Goal: Transaction & Acquisition: Book appointment/travel/reservation

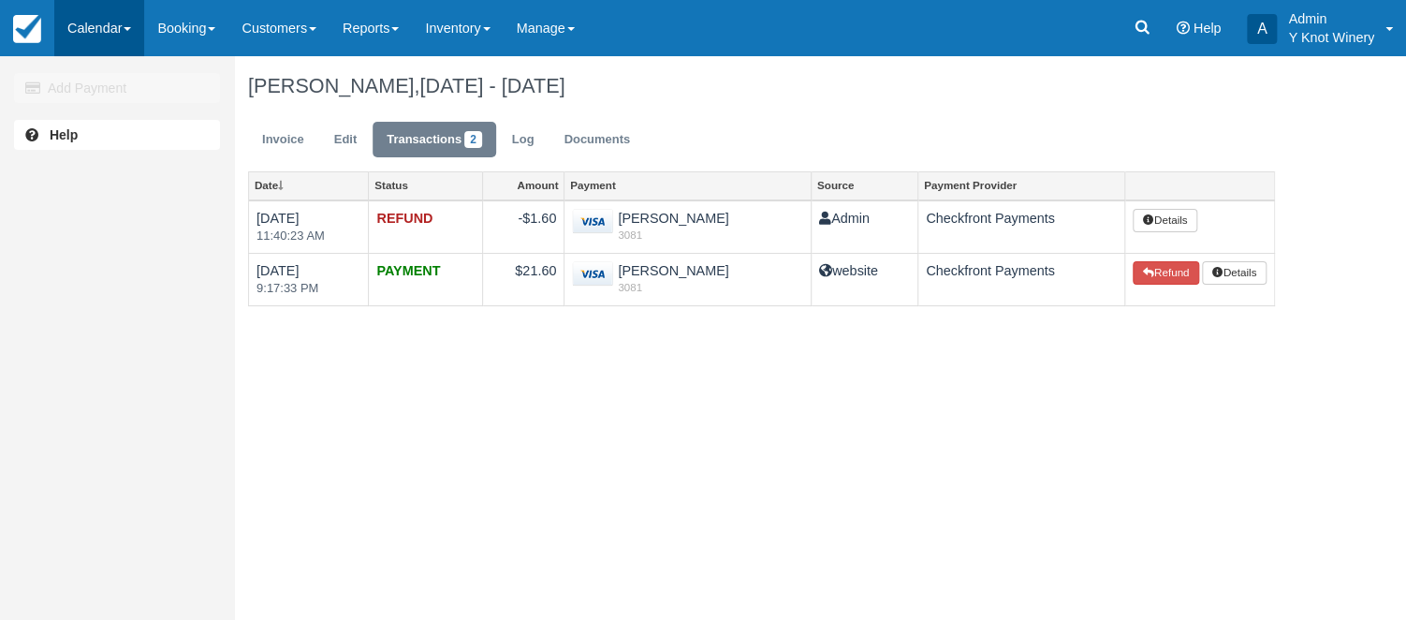
click at [131, 31] on span at bounding box center [127, 29] width 7 height 4
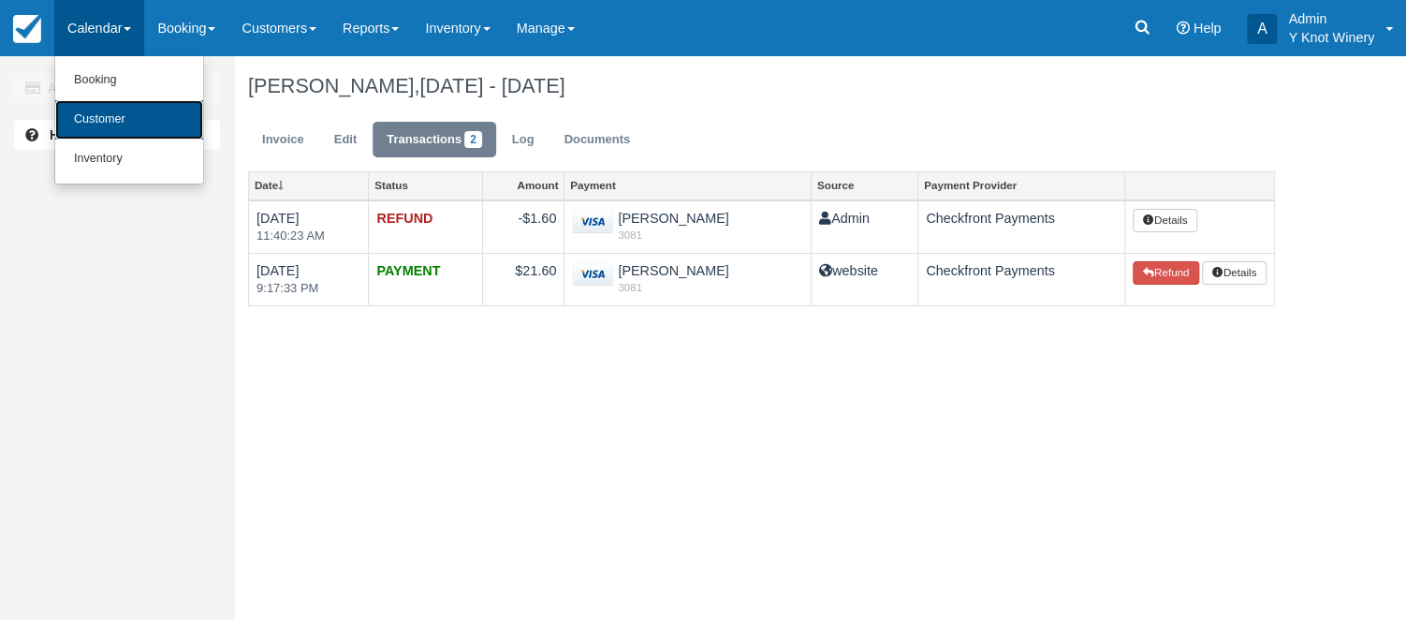
click at [125, 111] on link "Customer" at bounding box center [129, 119] width 148 height 39
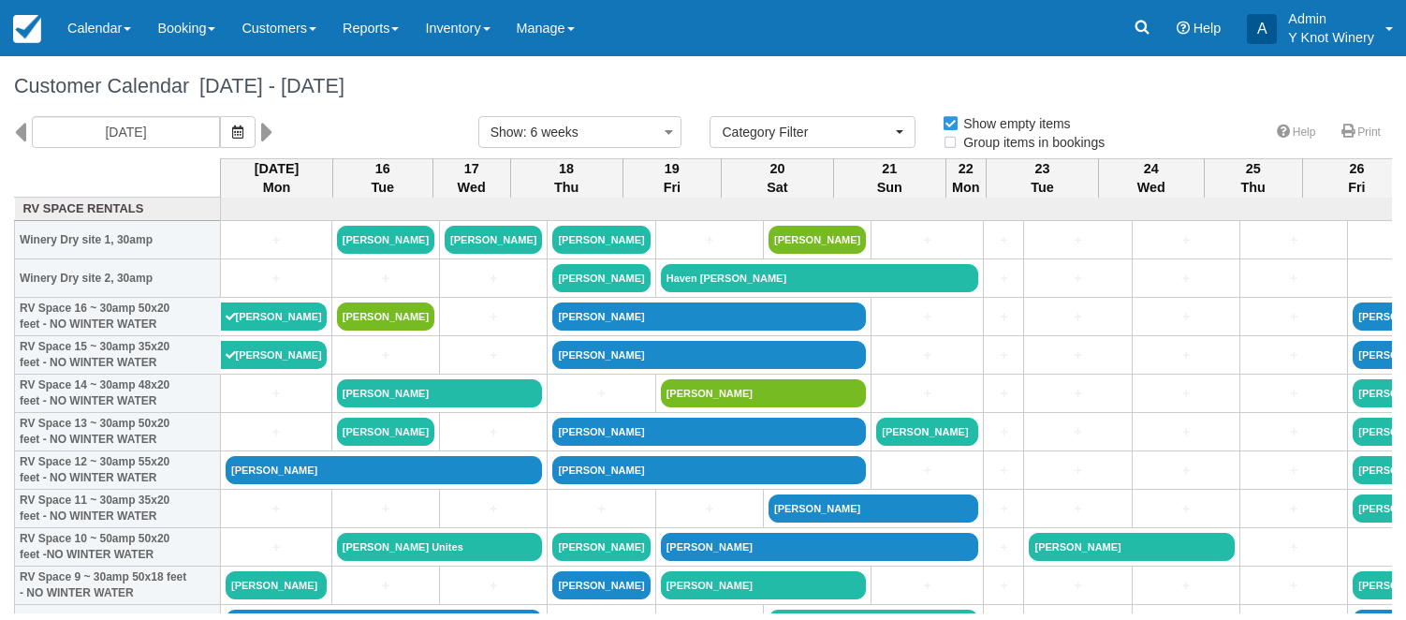
select select
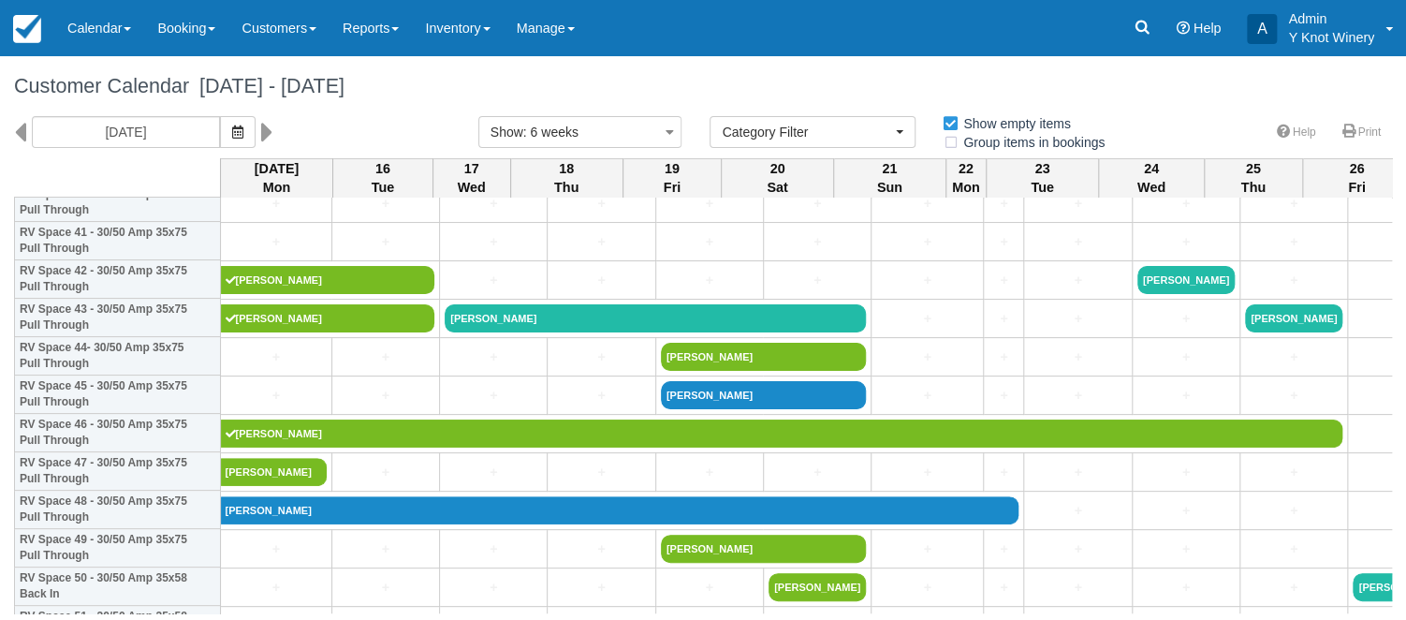
scroll to position [1628, 0]
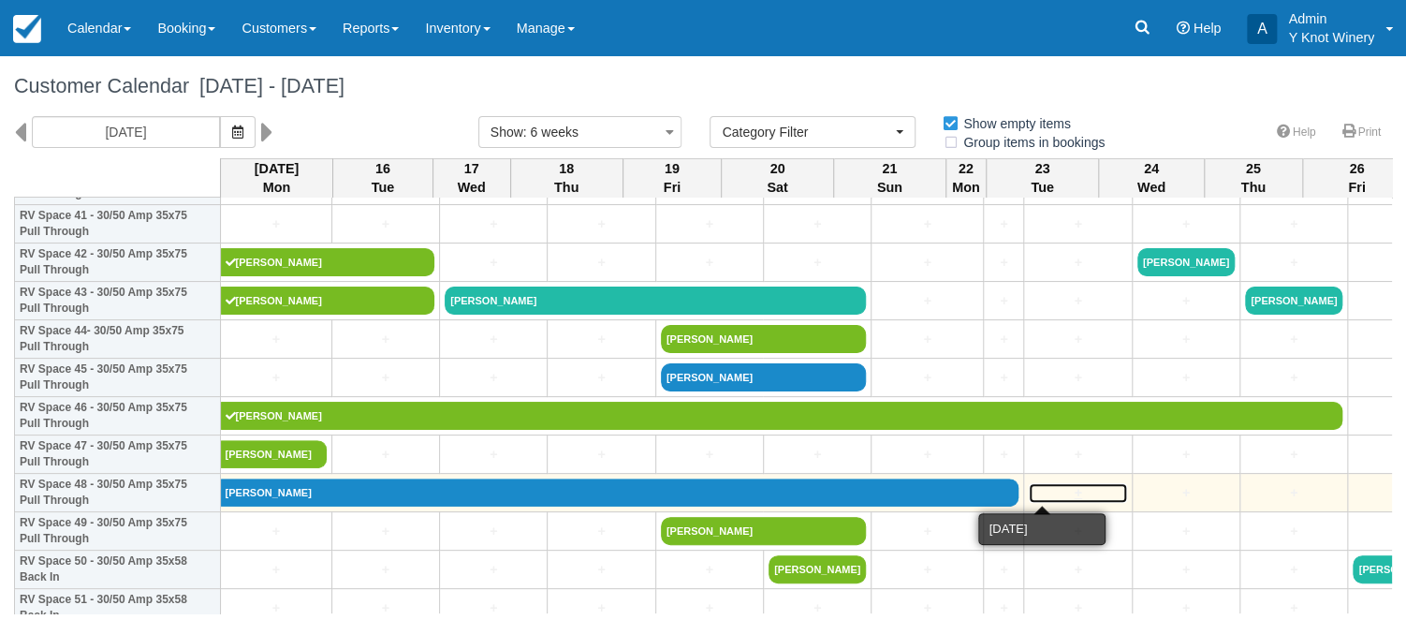
click at [1039, 495] on link "+" at bounding box center [1077, 493] width 97 height 20
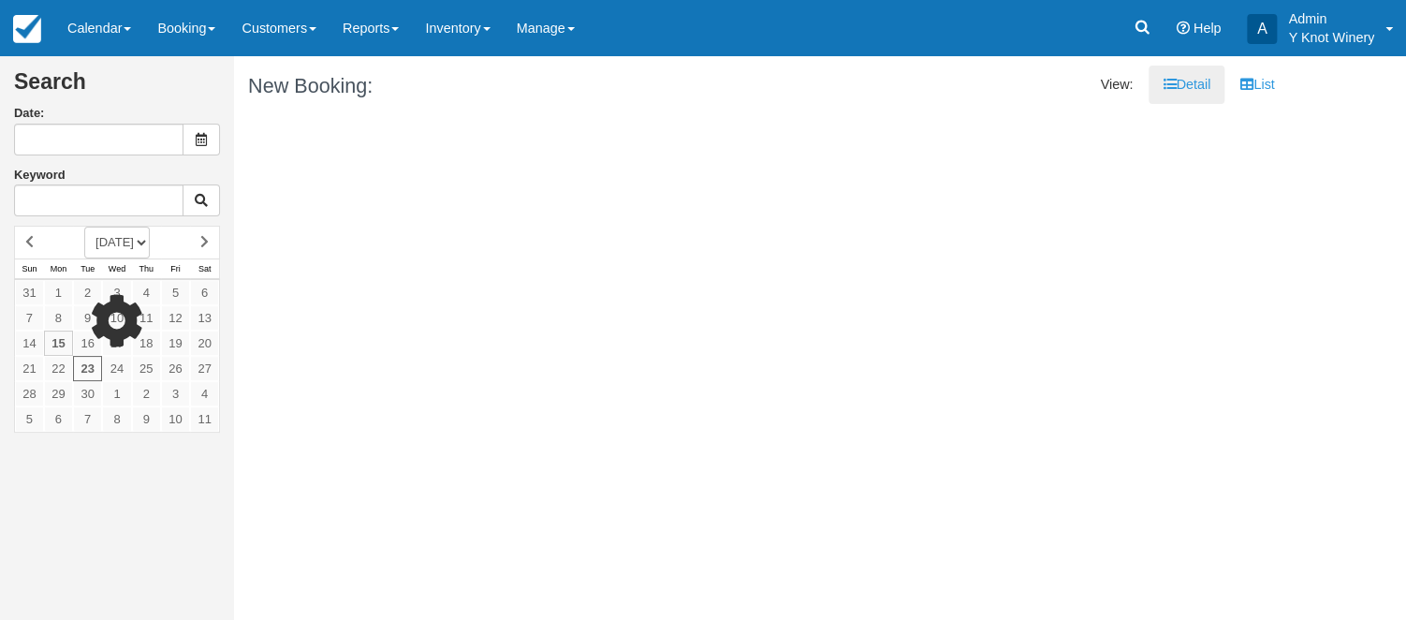
type input "09/23/25"
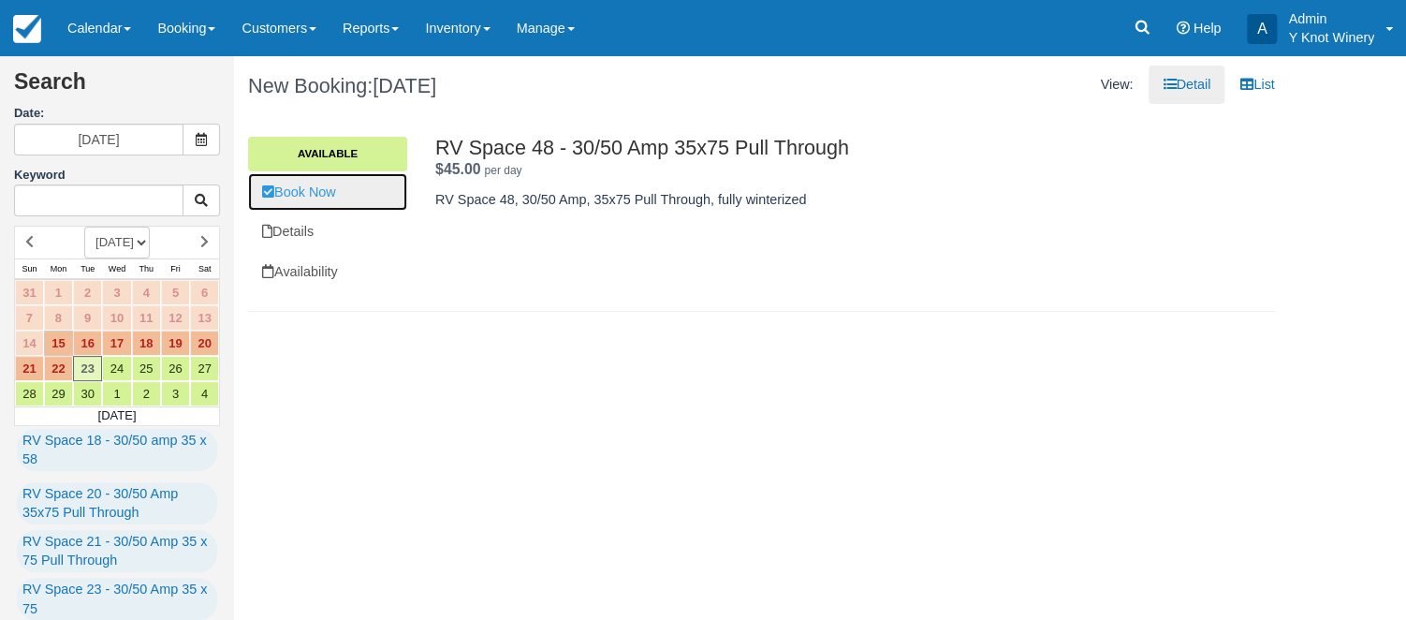
click at [343, 188] on link "Book Now" at bounding box center [327, 192] width 159 height 38
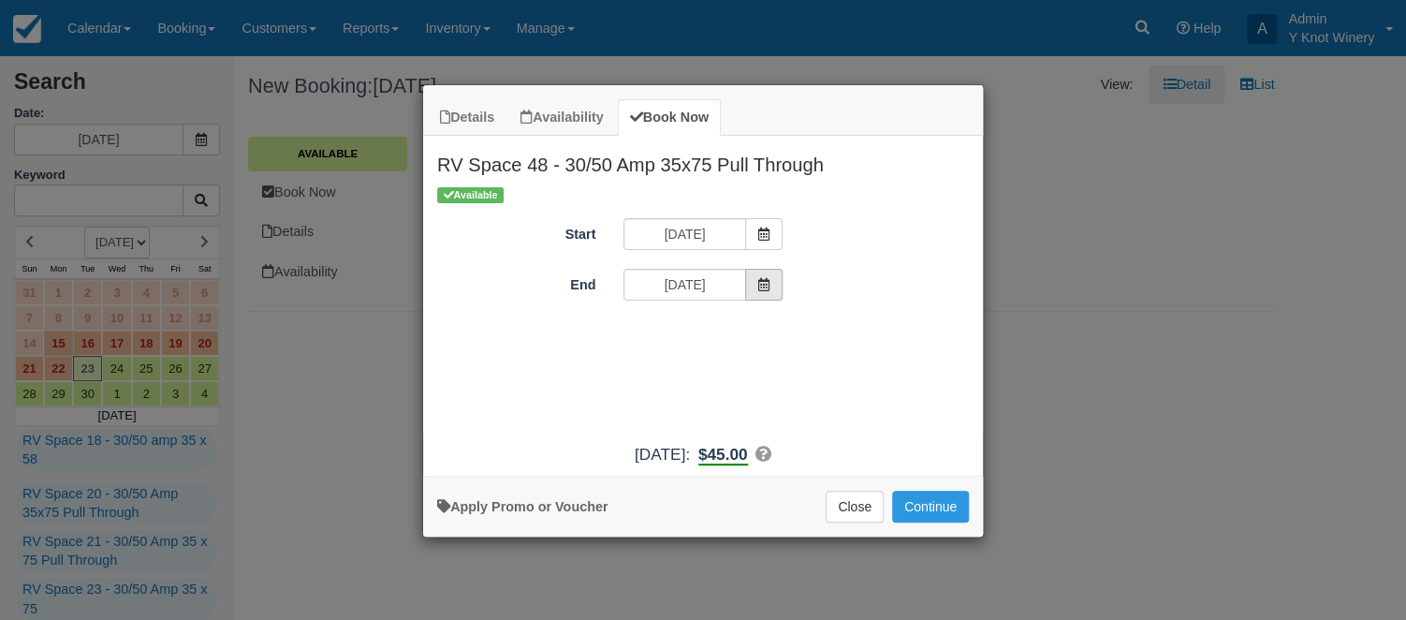
click at [762, 287] on icon "Item Modal" at bounding box center [764, 284] width 13 height 13
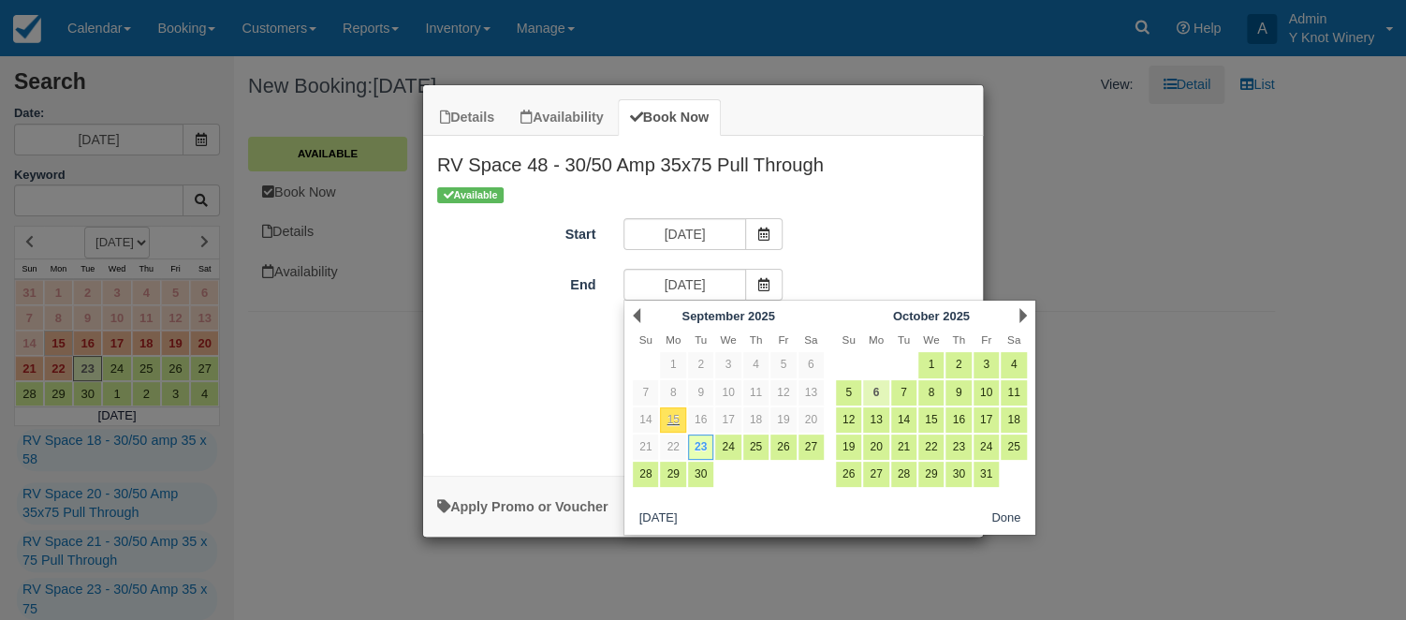
click at [867, 392] on link "6" at bounding box center [875, 392] width 25 height 25
type input "10/06/25"
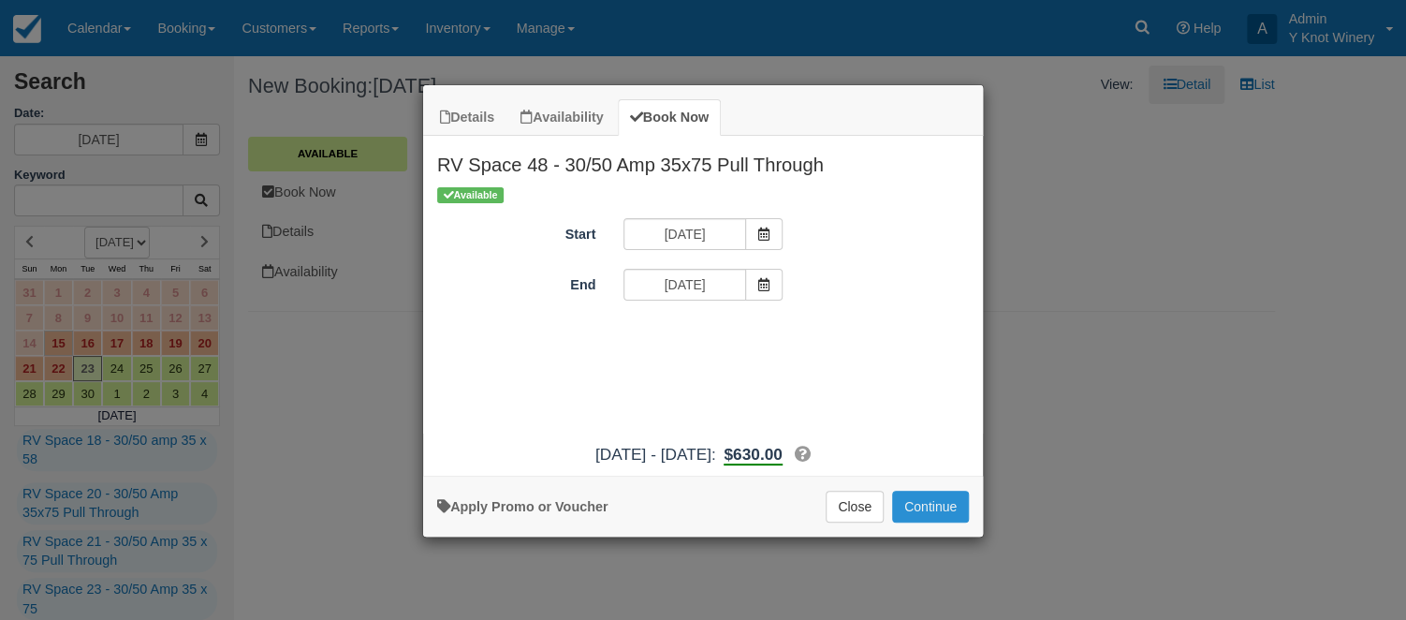
click at [934, 504] on button "Continue" at bounding box center [930, 507] width 77 height 32
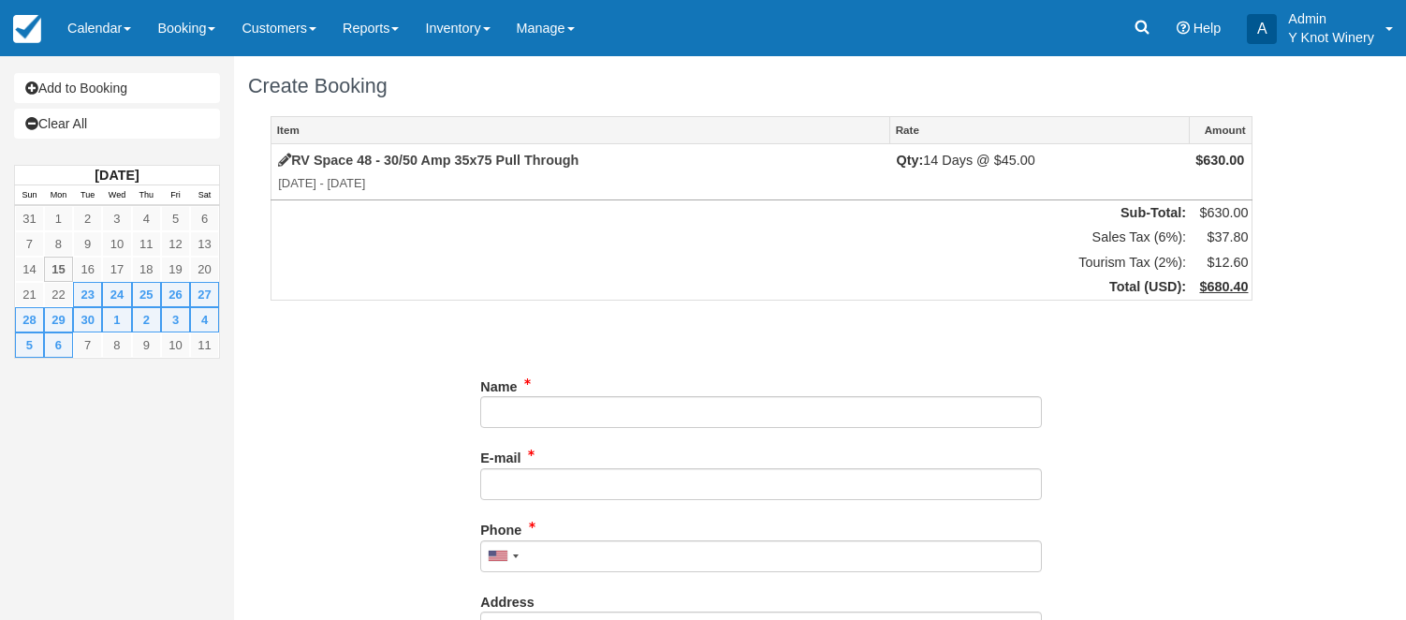
click at [528, 414] on input "Name" at bounding box center [761, 412] width 562 height 32
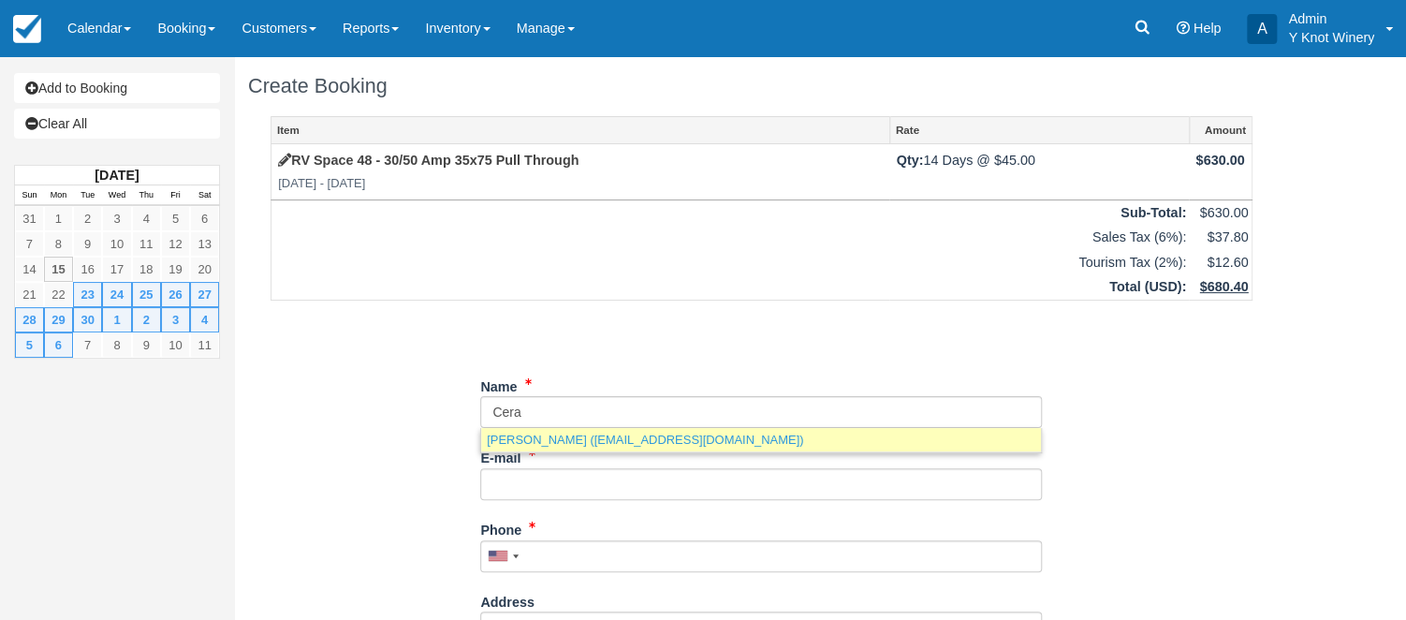
click at [704, 440] on link "Cera Sela (cessygrigoras@yahoo.it)" at bounding box center [761, 439] width 560 height 23
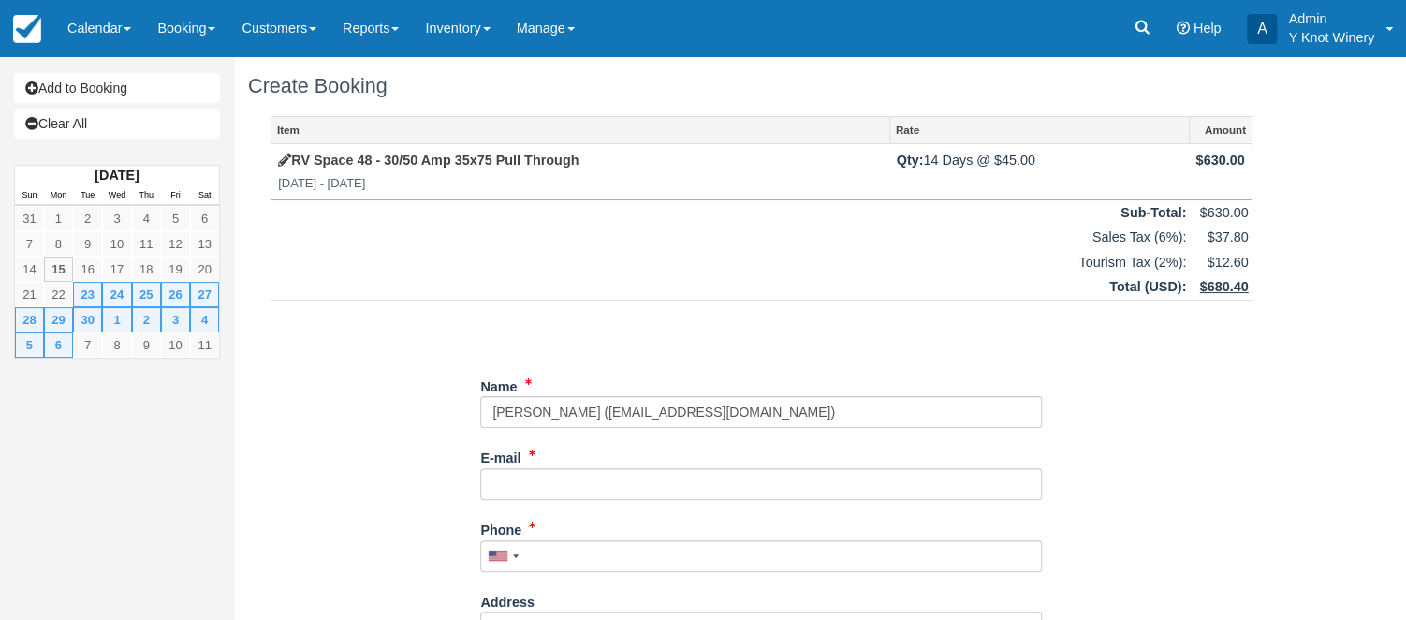
type input "Cera Sela"
type input "cessygrigoras@yahoo.it"
type input "+12043912363"
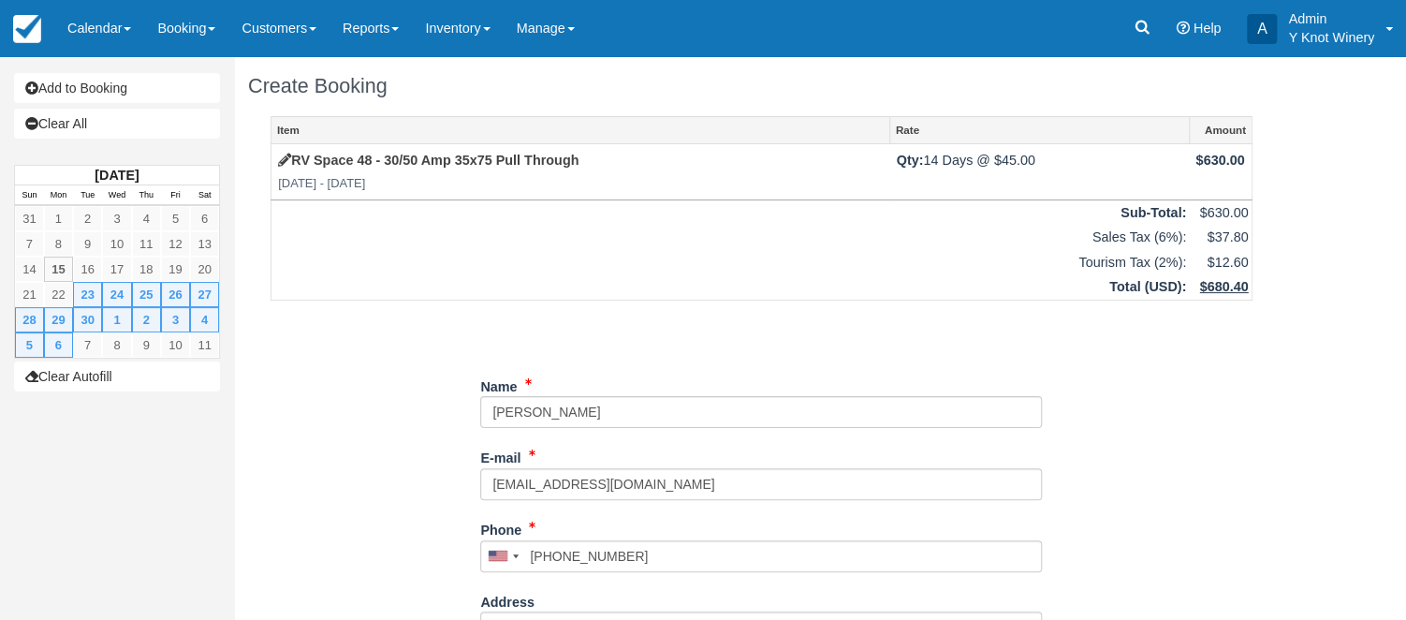
select select "MB"
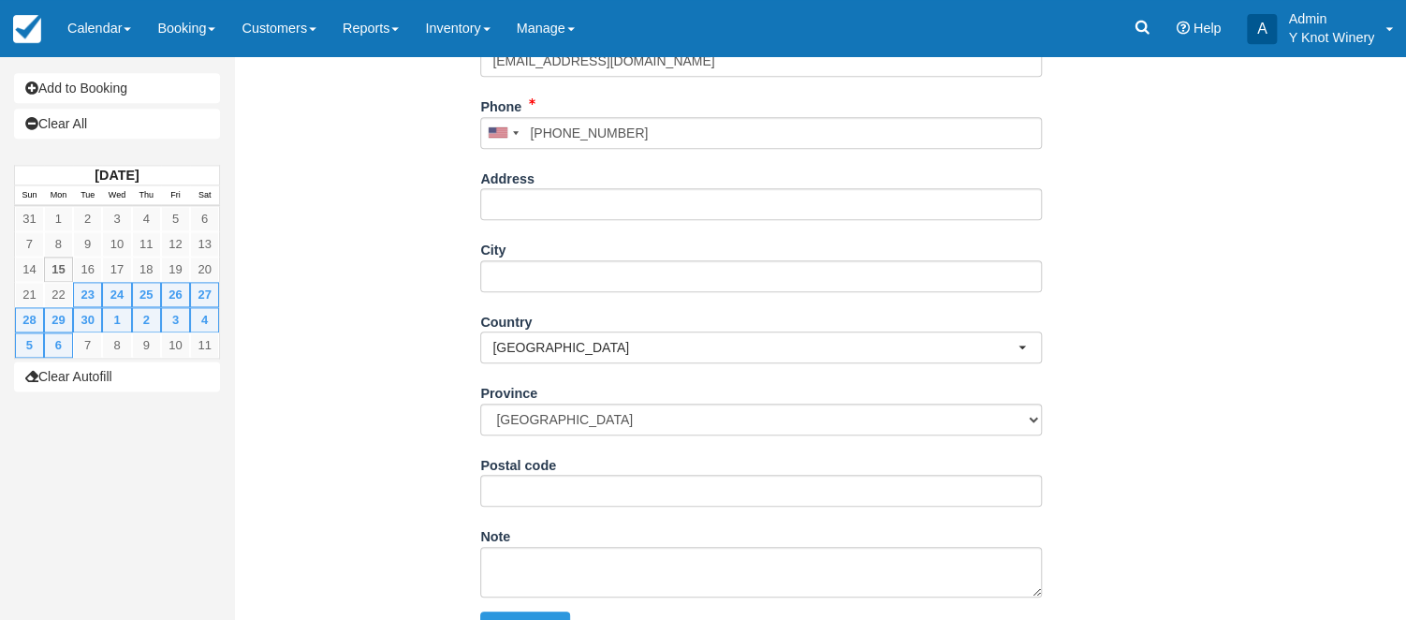
scroll to position [464, 0]
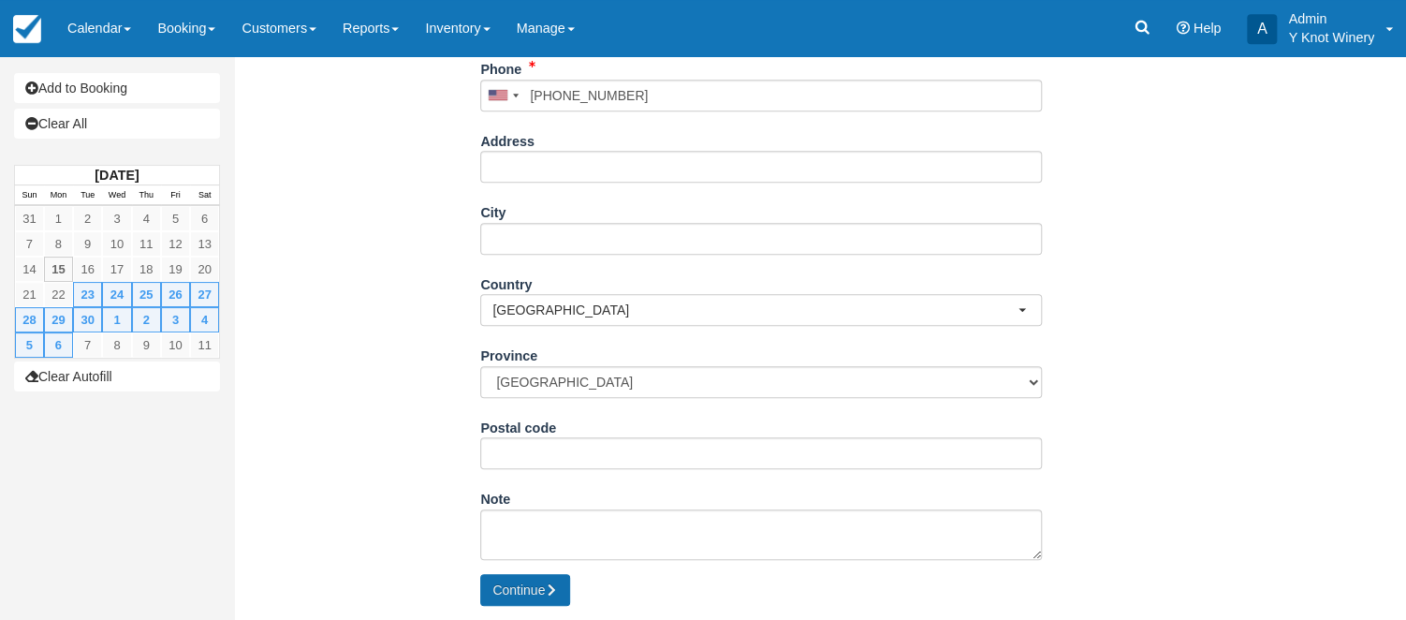
type input "[PERSON_NAME]"
click at [513, 590] on button "Continue" at bounding box center [525, 590] width 90 height 32
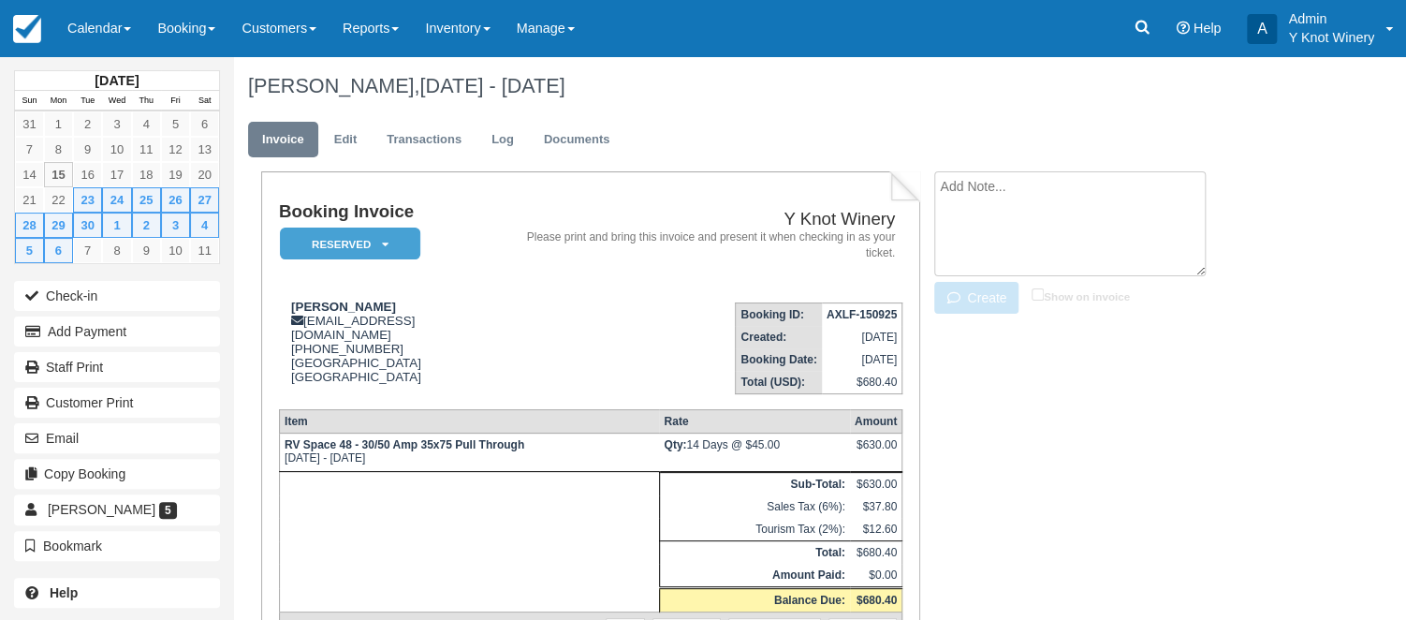
click at [1049, 189] on textarea at bounding box center [1071, 223] width 272 height 105
type textarea "Paid for 2 weeks on 9/15/2025"
click at [1043, 293] on input "Show on invoice" at bounding box center [1038, 294] width 12 height 12
checkbox input "true"
click at [979, 301] on button "Create" at bounding box center [977, 298] width 84 height 32
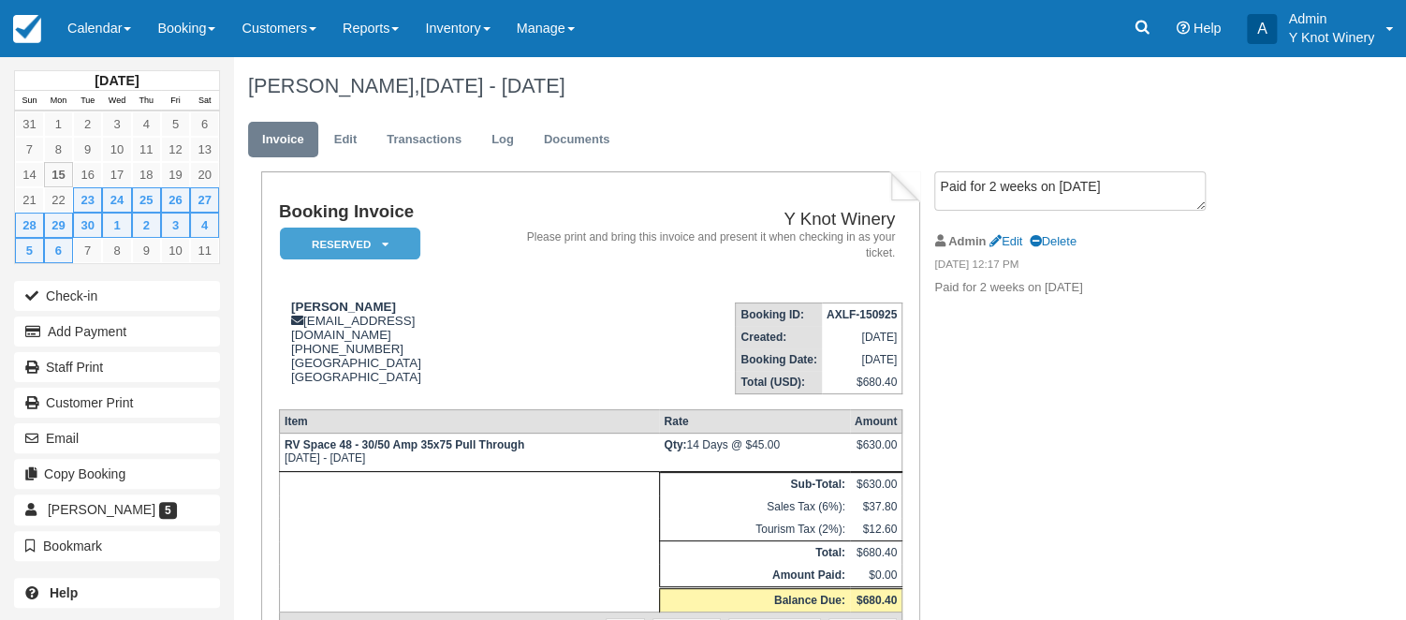
click at [723, 125] on ul "Invoice Edit Transactions Log Documents" at bounding box center [761, 144] width 1027 height 56
